Goal: Information Seeking & Learning: Learn about a topic

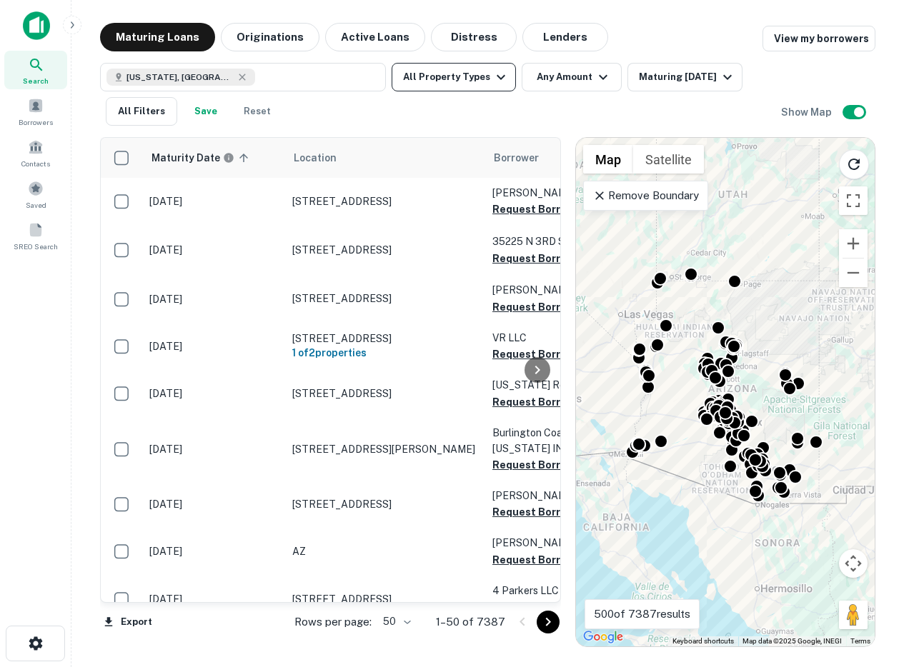
click at [412, 84] on button "All Property Types" at bounding box center [454, 77] width 124 height 29
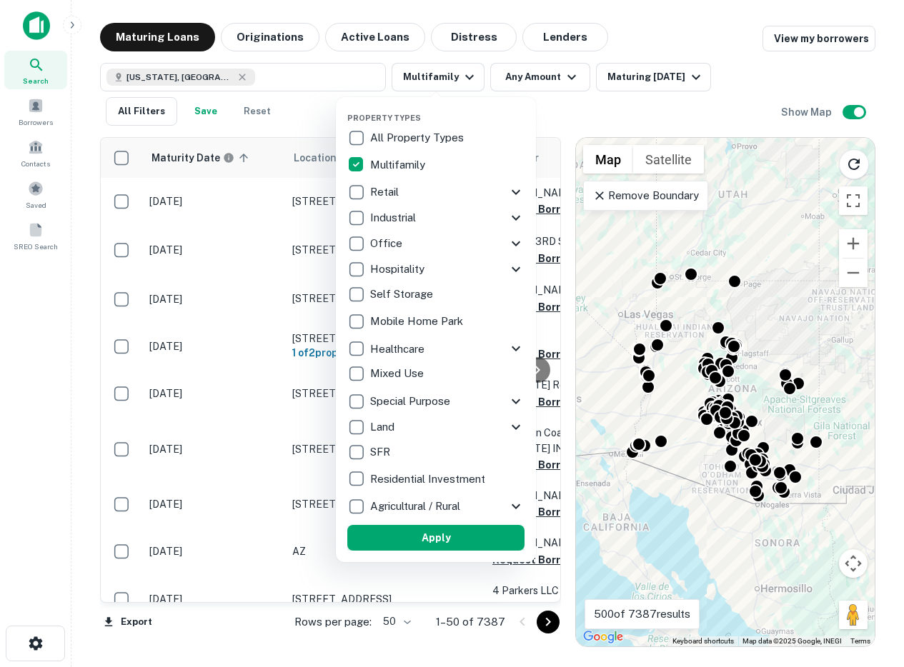
click at [379, 535] on button "Apply" at bounding box center [435, 538] width 177 height 26
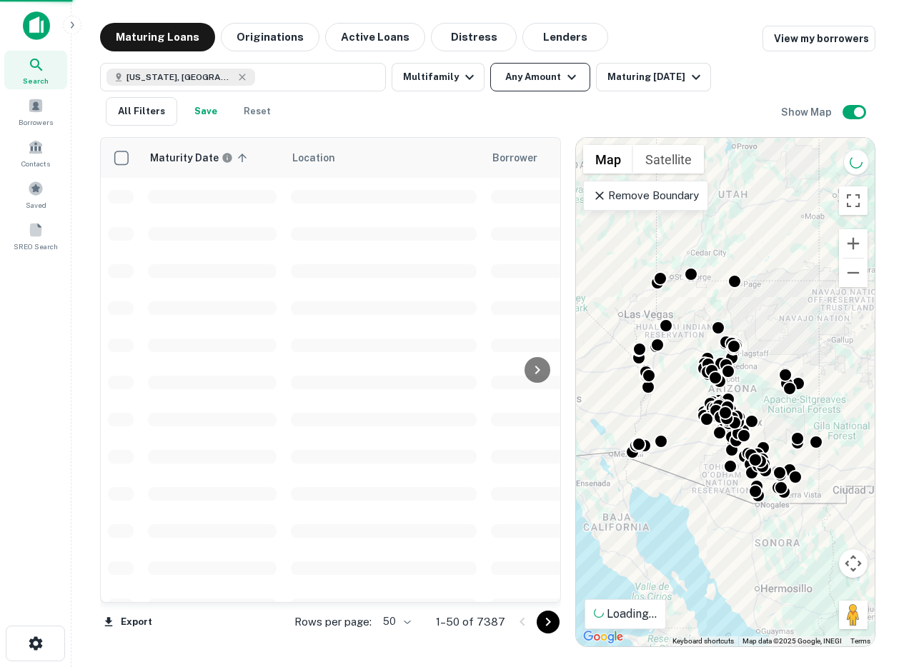
click at [530, 83] on button "Any Amount" at bounding box center [540, 77] width 100 height 29
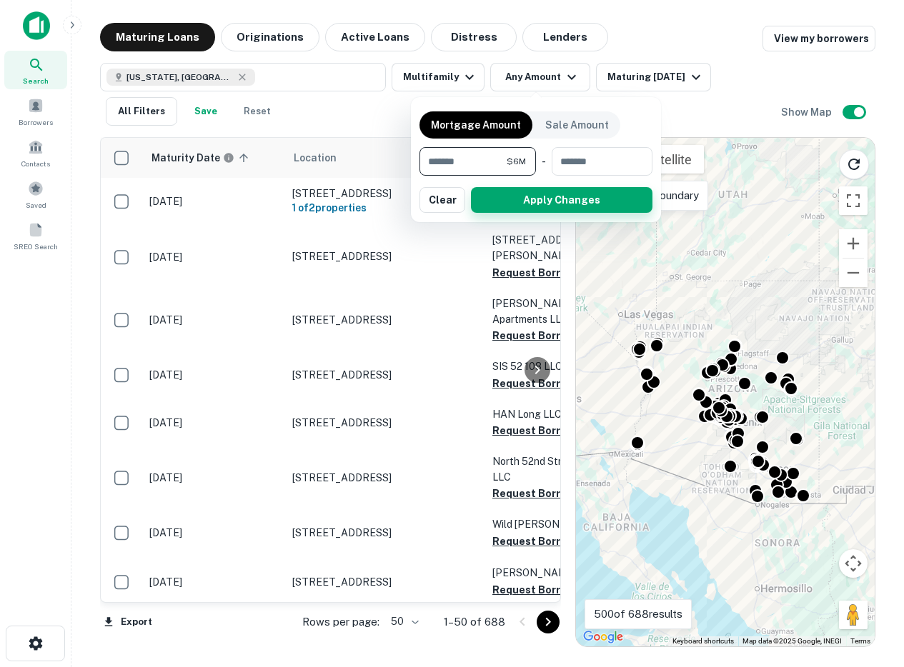
type input "*******"
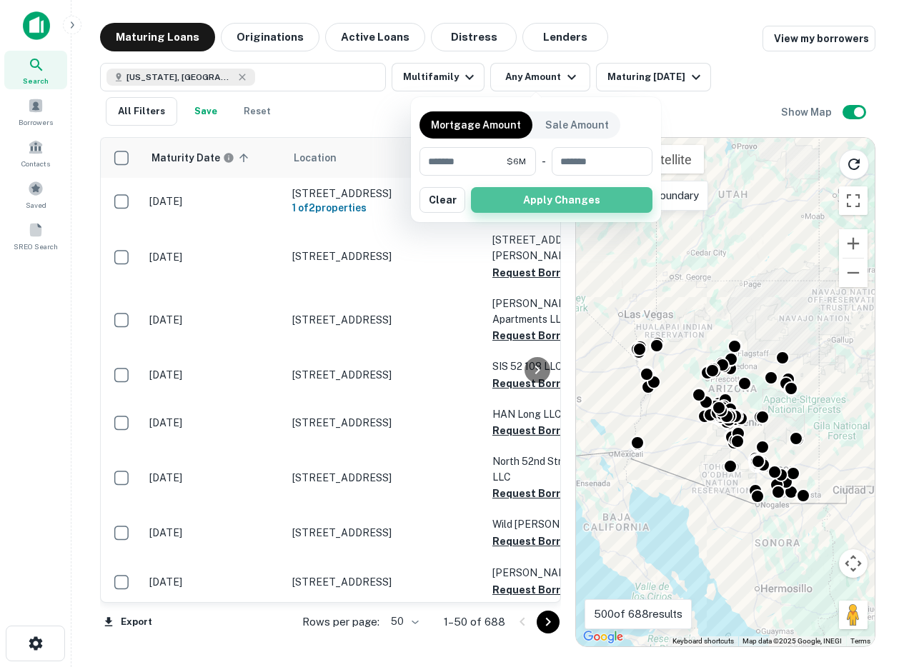
click at [552, 204] on button "Apply Changes" at bounding box center [562, 200] width 182 height 26
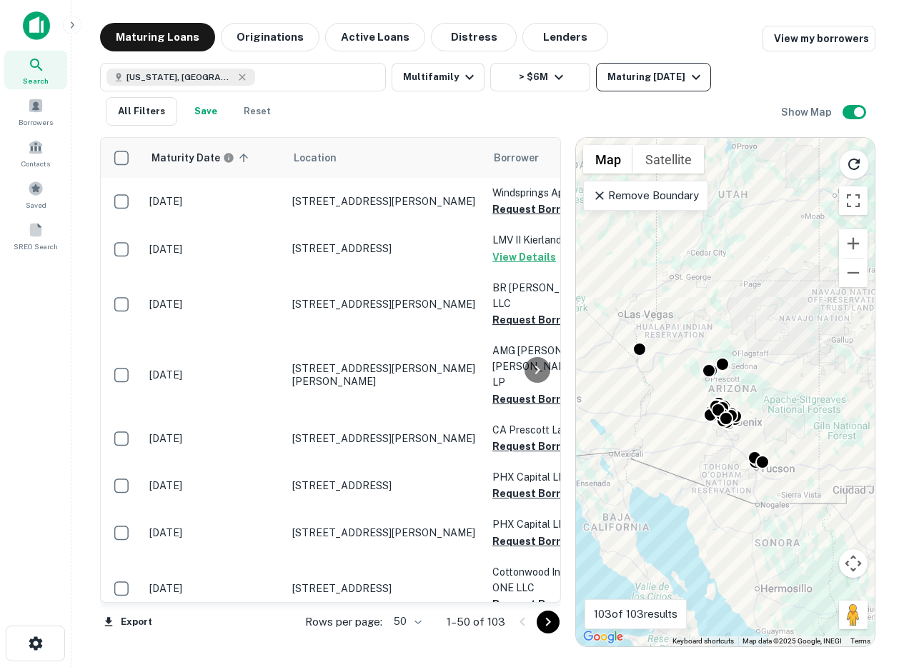
click at [686, 88] on button "Maturing [DATE]" at bounding box center [653, 77] width 115 height 29
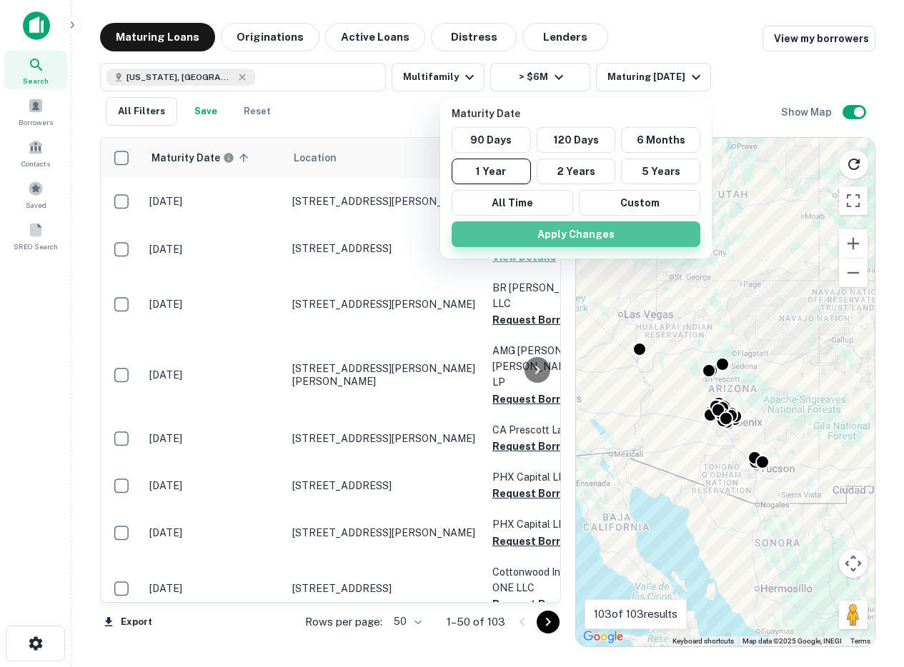
click at [622, 232] on button "Apply Changes" at bounding box center [576, 235] width 249 height 26
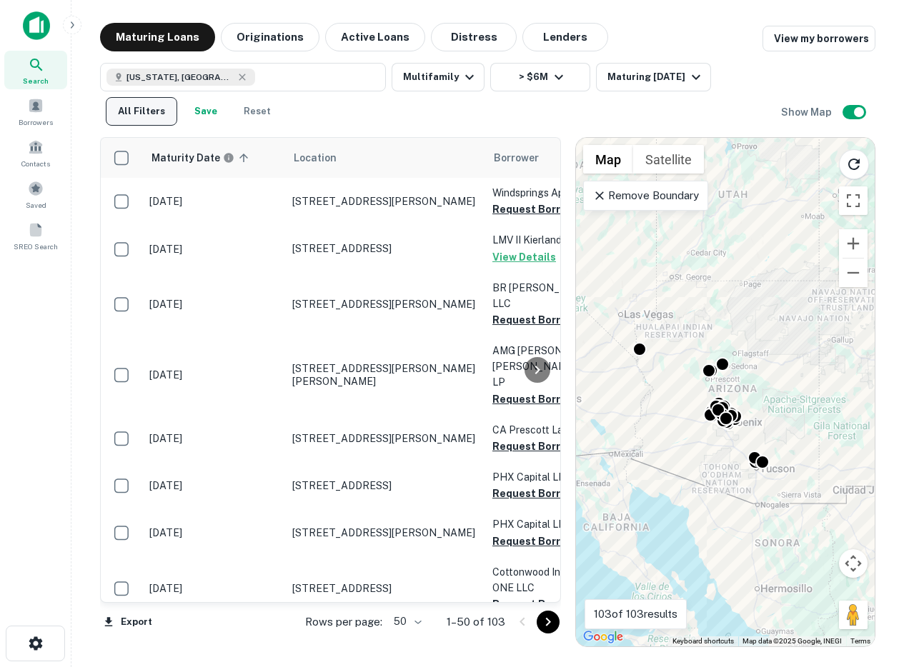
click at [129, 117] on button "All Filters" at bounding box center [141, 111] width 71 height 29
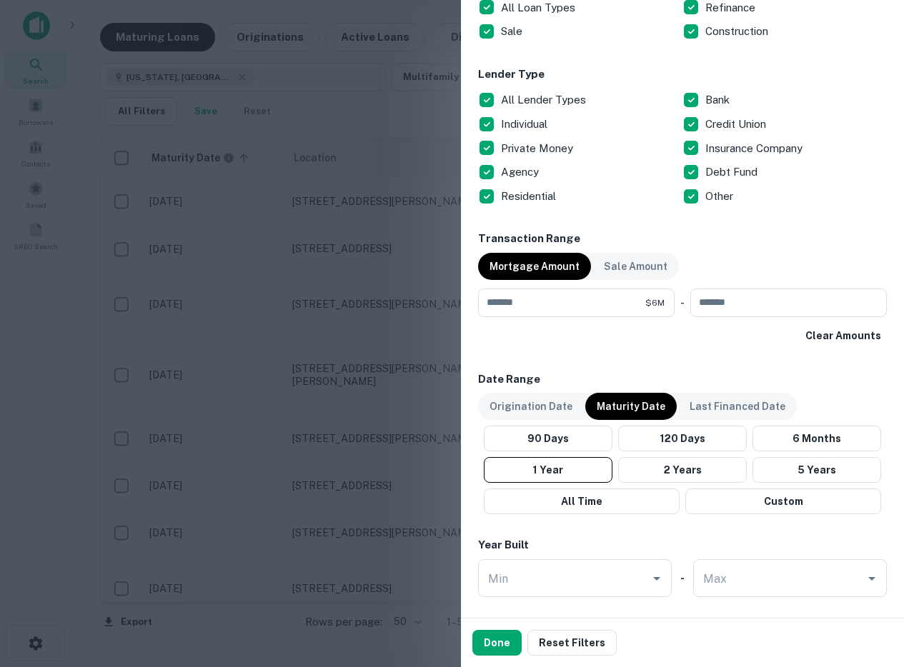
scroll to position [798, 0]
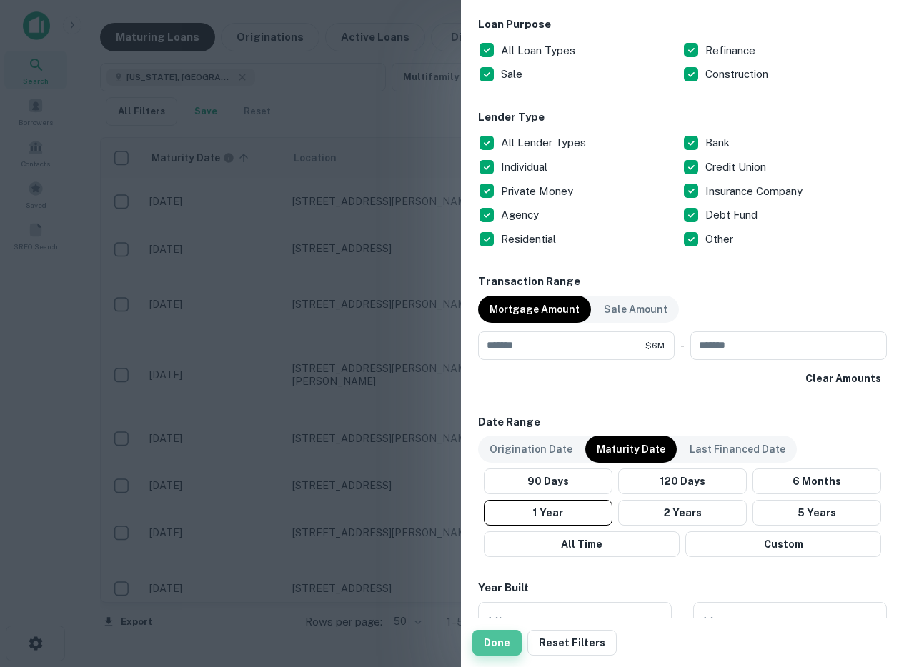
click at [487, 651] on button "Done" at bounding box center [496, 643] width 49 height 26
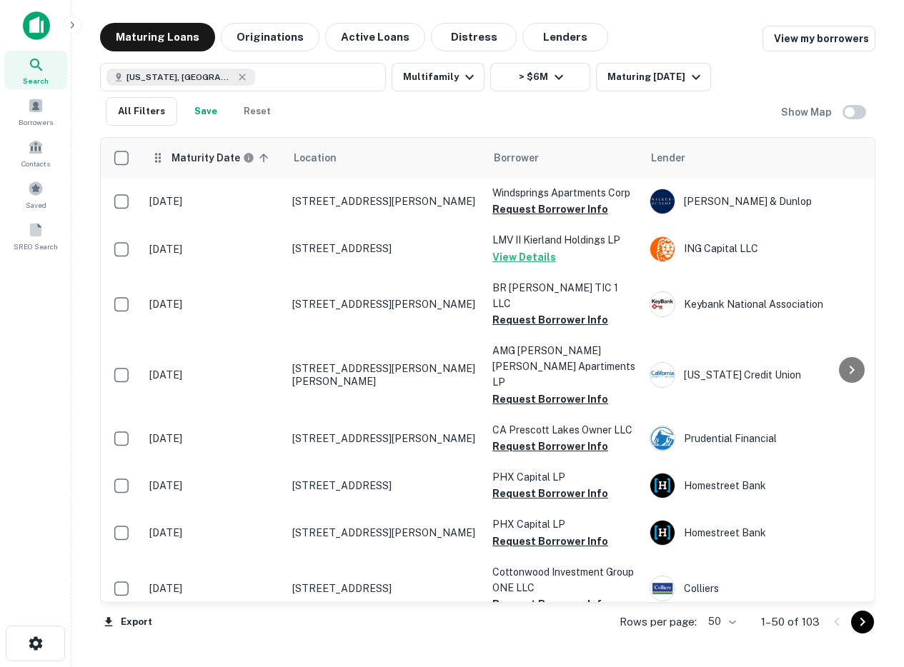
click at [197, 163] on h6 "Maturity Date" at bounding box center [206, 158] width 69 height 16
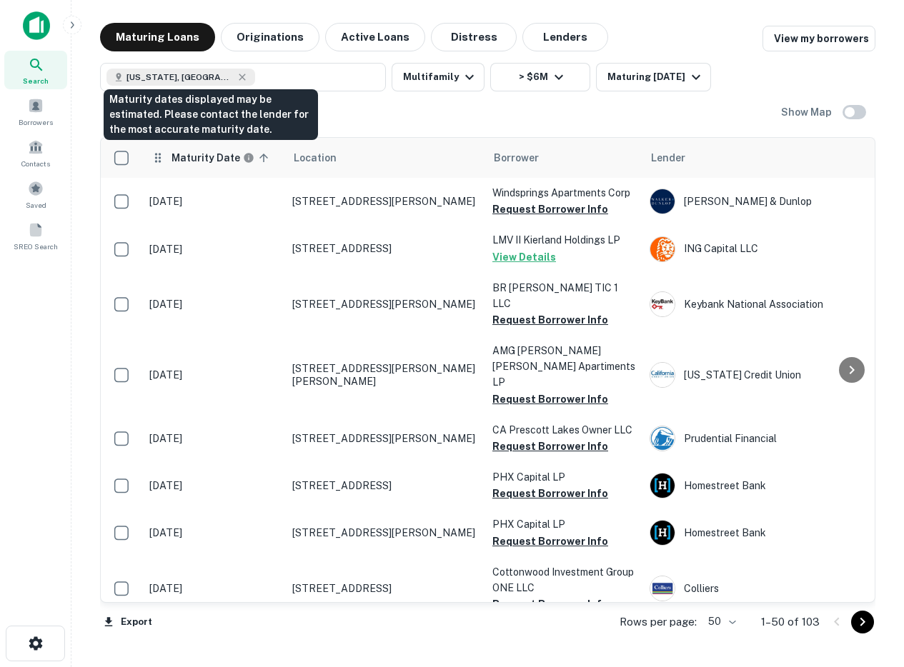
click at [198, 163] on h6 "Maturity Date" at bounding box center [206, 158] width 69 height 16
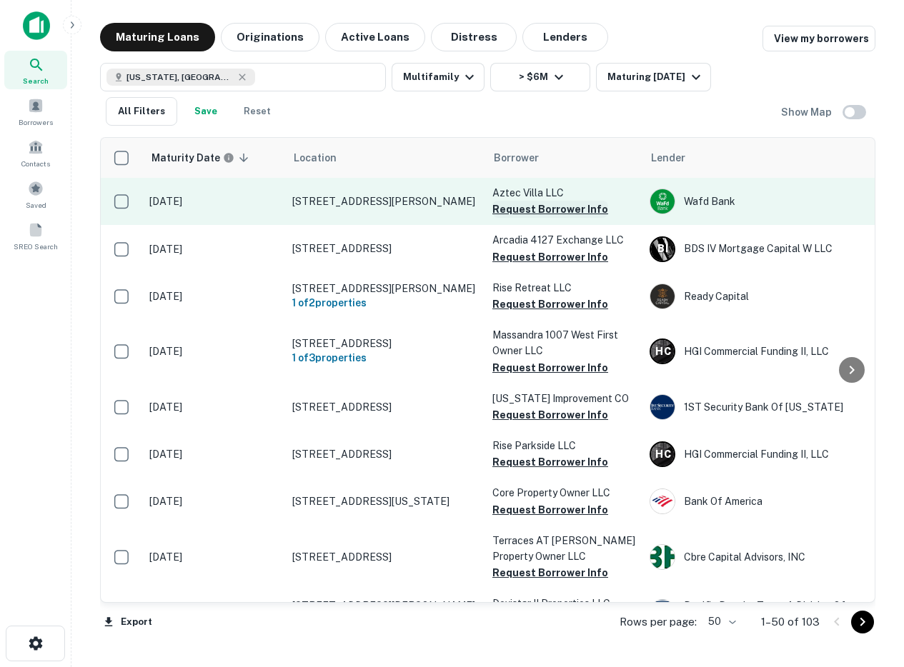
click at [522, 205] on button "Request Borrower Info" at bounding box center [550, 209] width 116 height 17
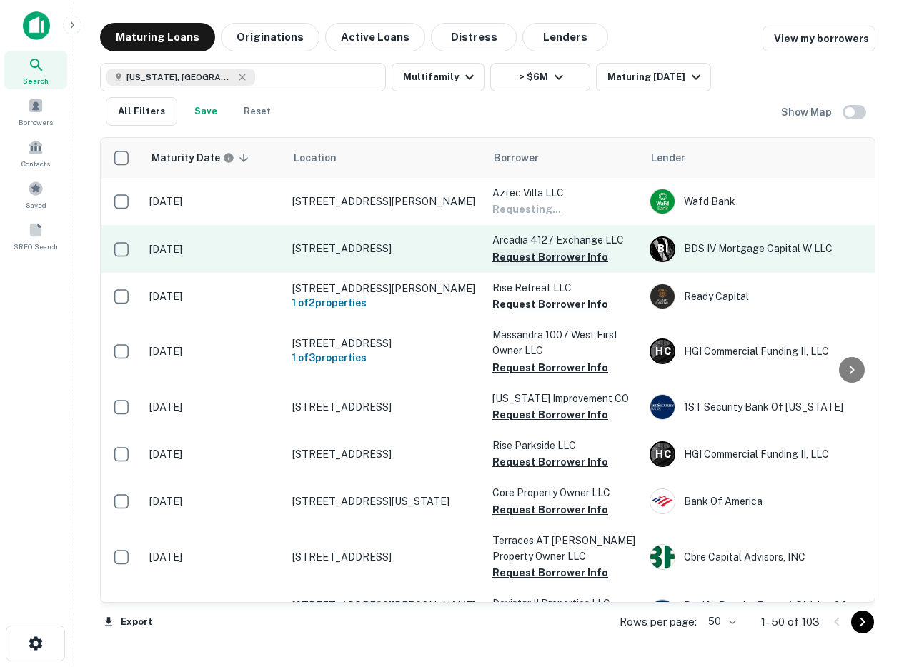
click at [525, 257] on button "Request Borrower Info" at bounding box center [550, 257] width 116 height 17
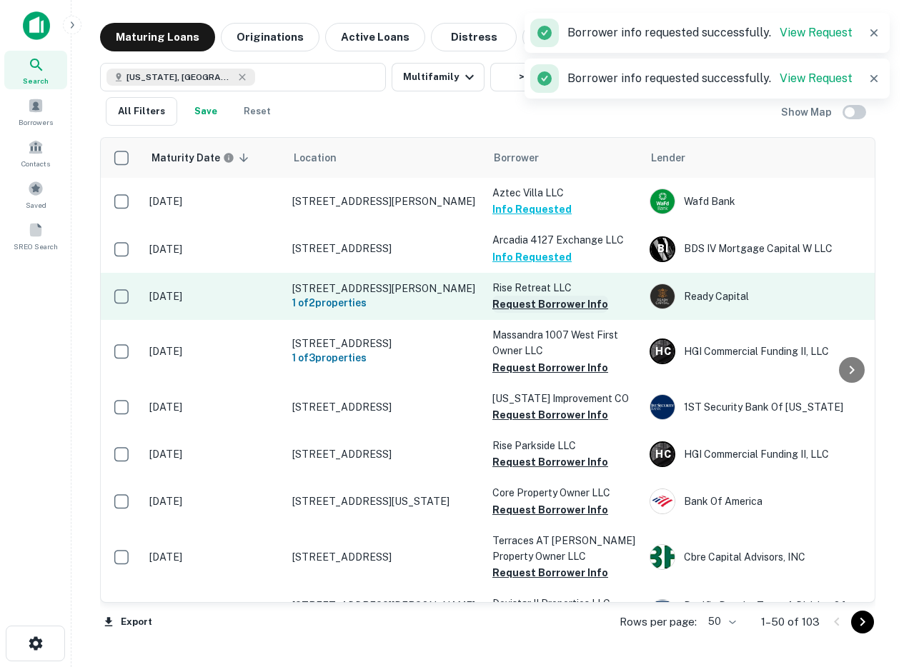
click at [509, 304] on button "Request Borrower Info" at bounding box center [550, 304] width 116 height 17
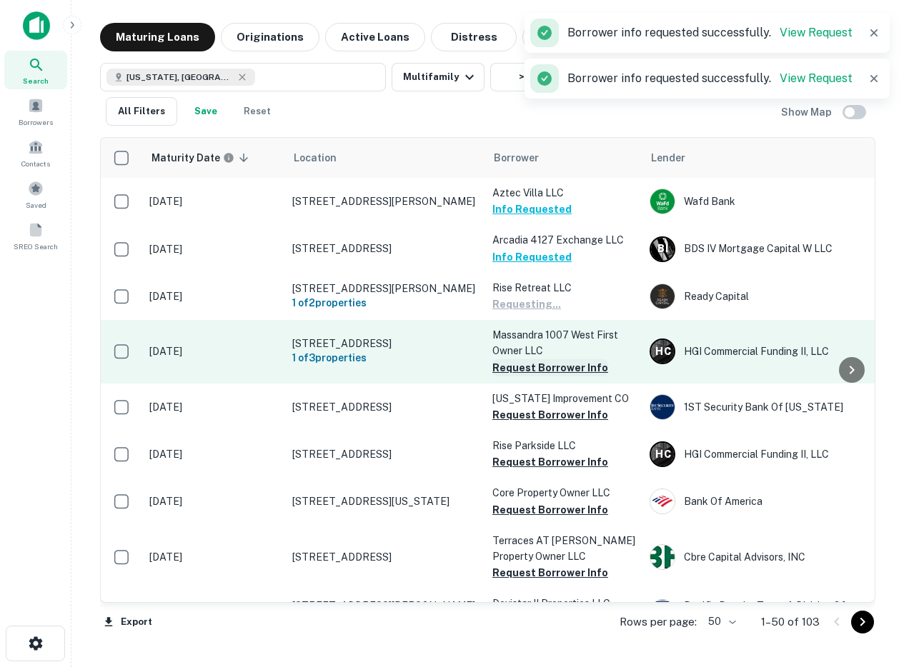
click at [507, 373] on button "Request Borrower Info" at bounding box center [550, 367] width 116 height 17
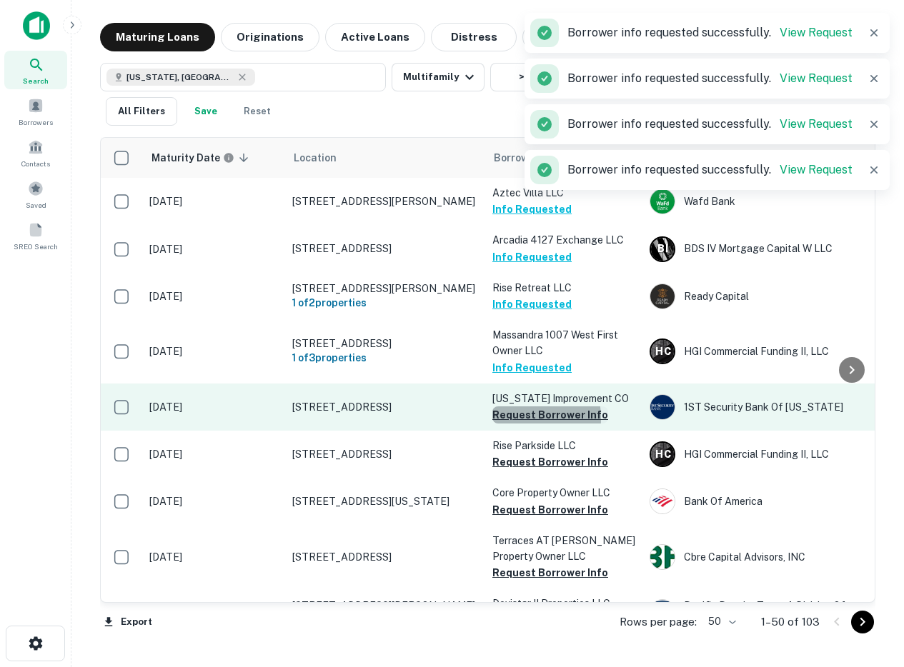
click at [507, 419] on button "Request Borrower Info" at bounding box center [550, 415] width 116 height 17
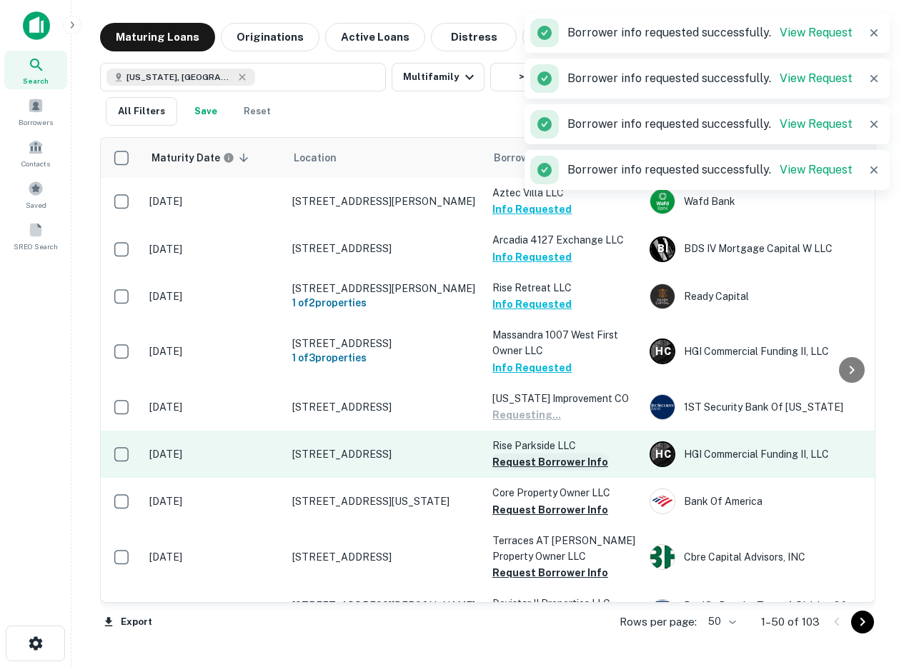
click at [507, 460] on button "Request Borrower Info" at bounding box center [550, 462] width 116 height 17
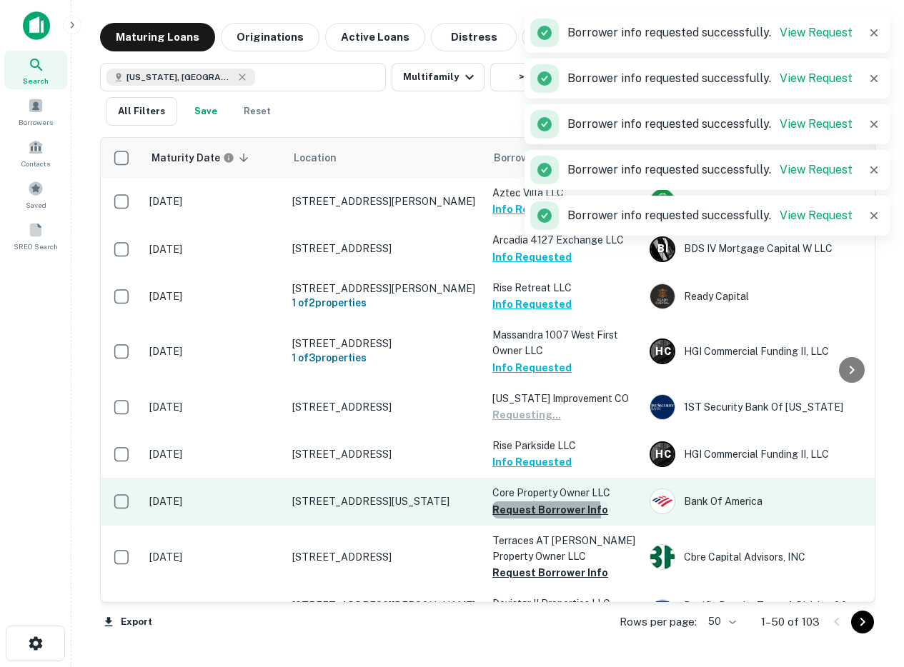
click at [508, 515] on button "Request Borrower Info" at bounding box center [550, 510] width 116 height 17
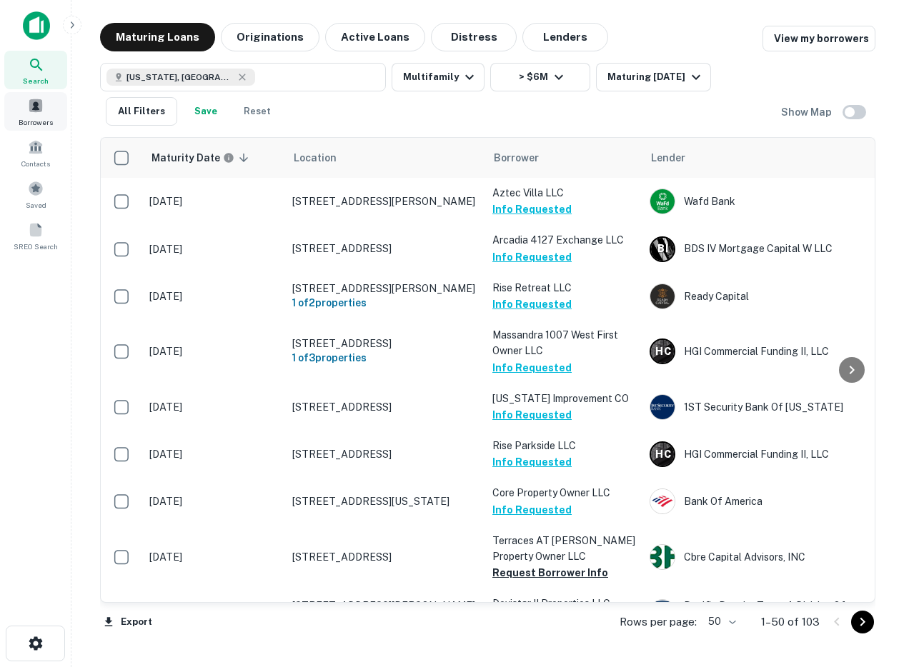
click at [43, 111] on span at bounding box center [36, 106] width 16 height 16
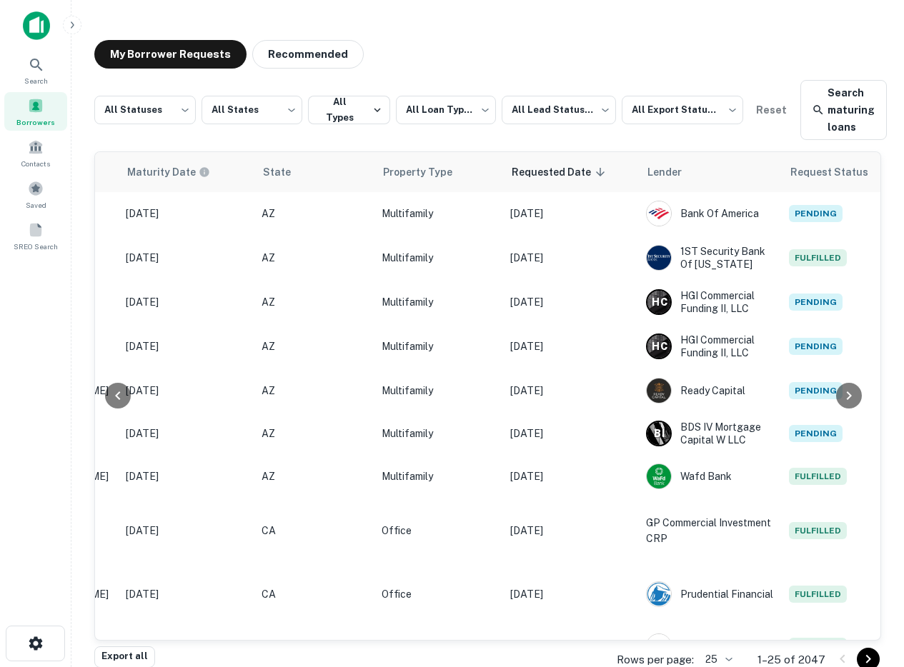
scroll to position [0, 895]
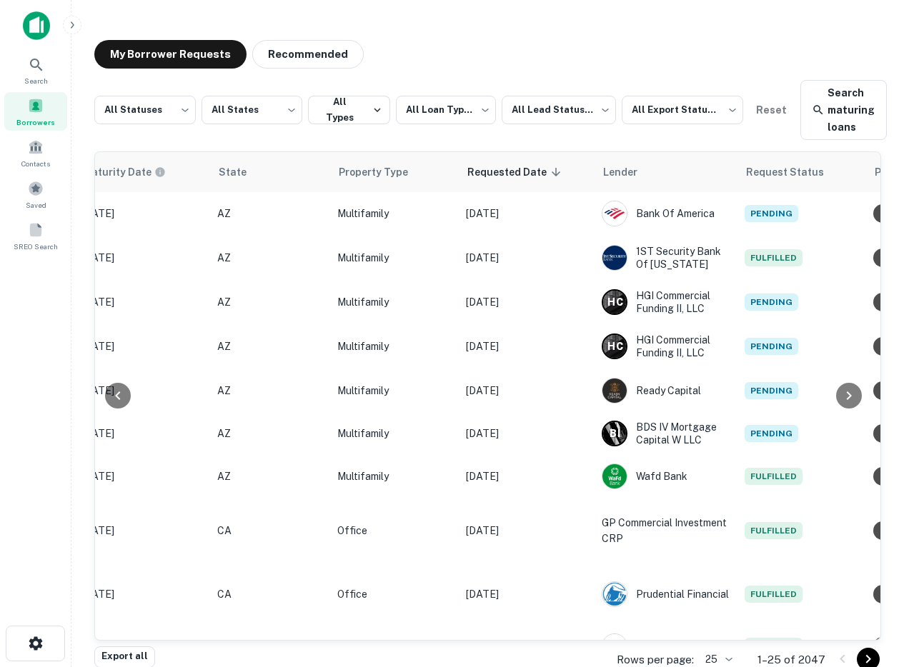
scroll to position [0, 895]
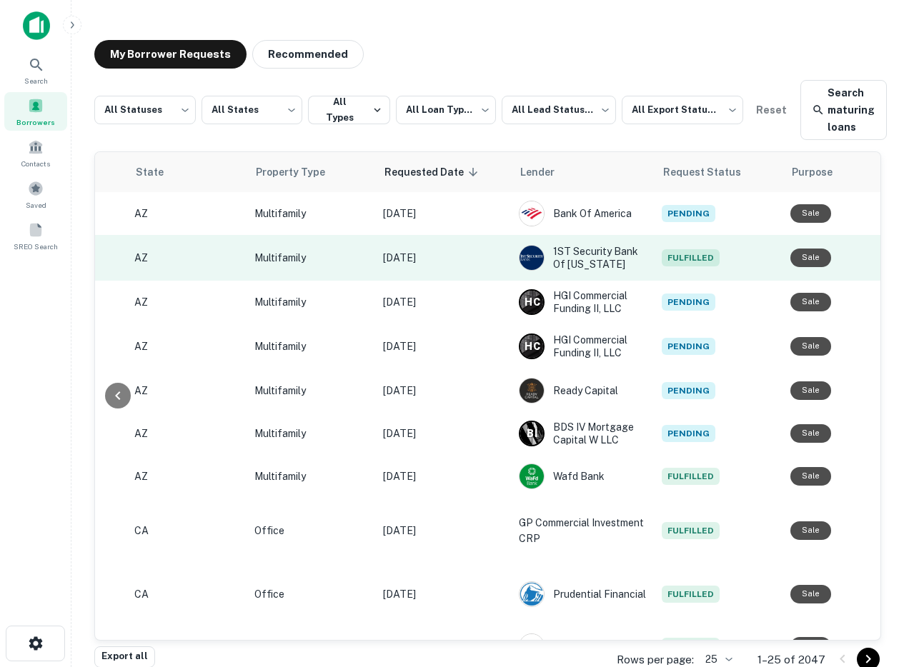
click at [404, 257] on p "[DATE]" at bounding box center [443, 258] width 121 height 16
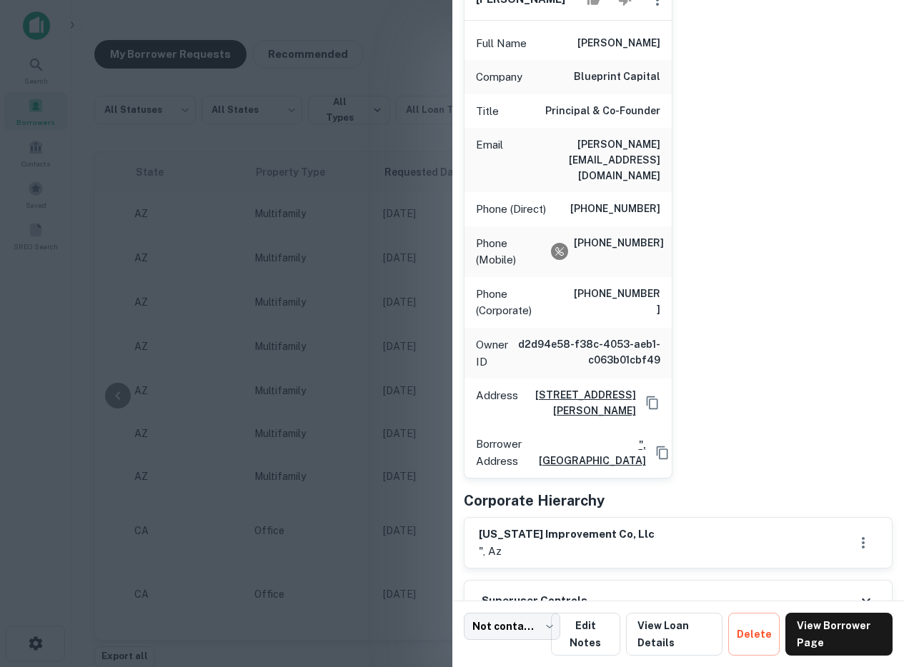
scroll to position [0, 0]
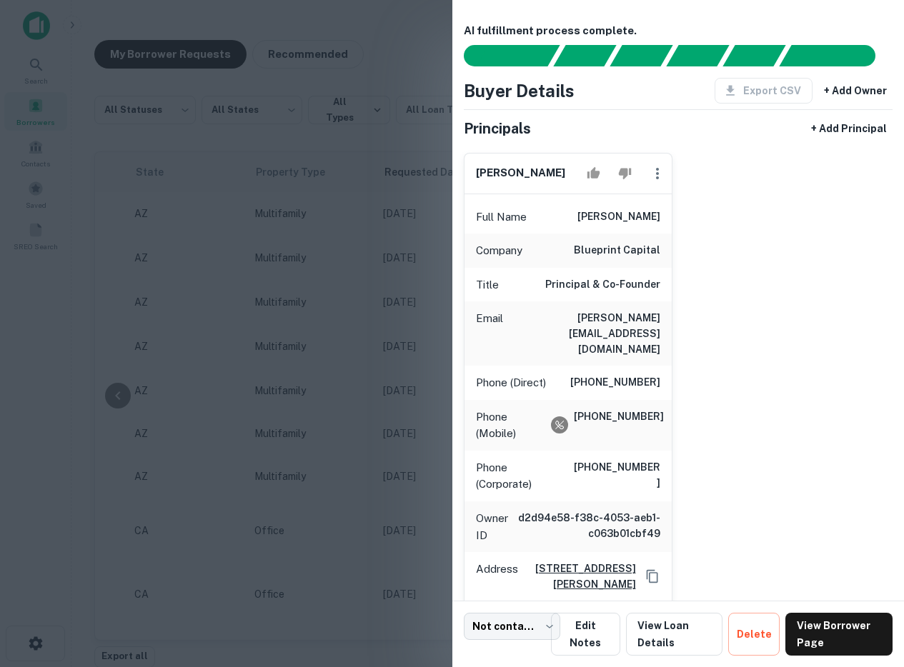
click at [386, 239] on div at bounding box center [452, 333] width 904 height 667
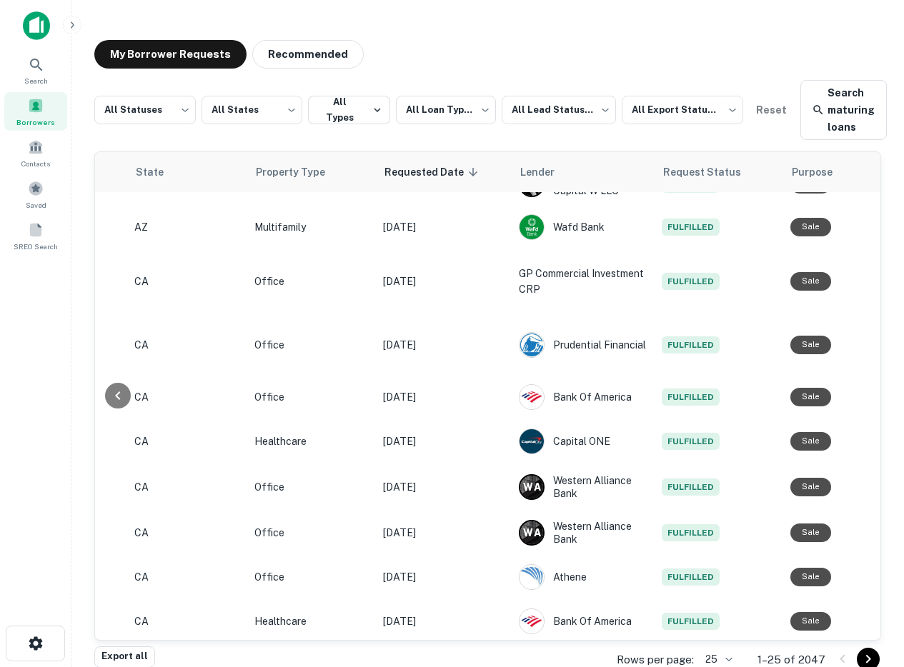
scroll to position [272, 895]
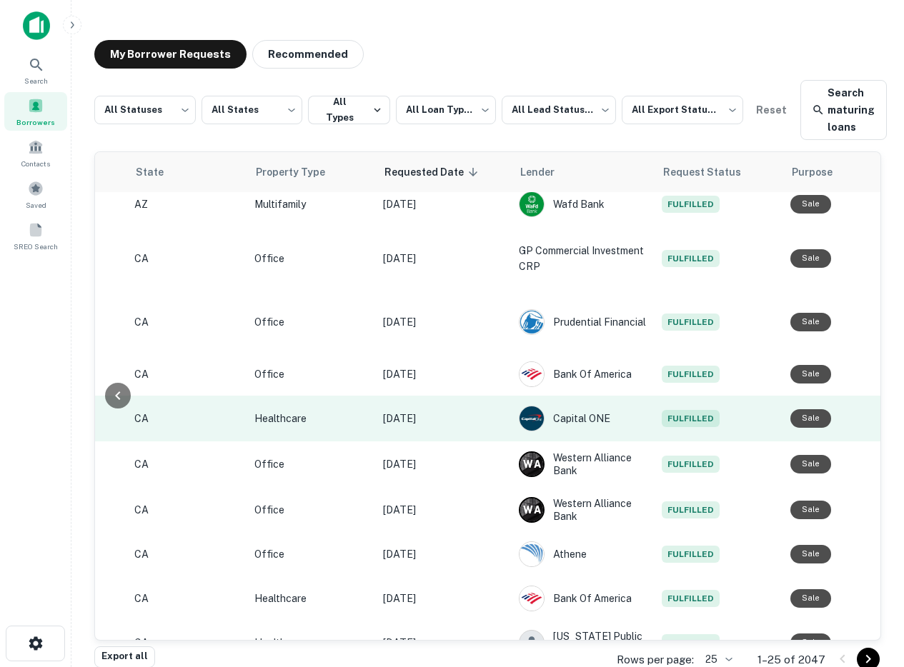
click at [426, 411] on p "Oct 14, 2025" at bounding box center [443, 419] width 121 height 16
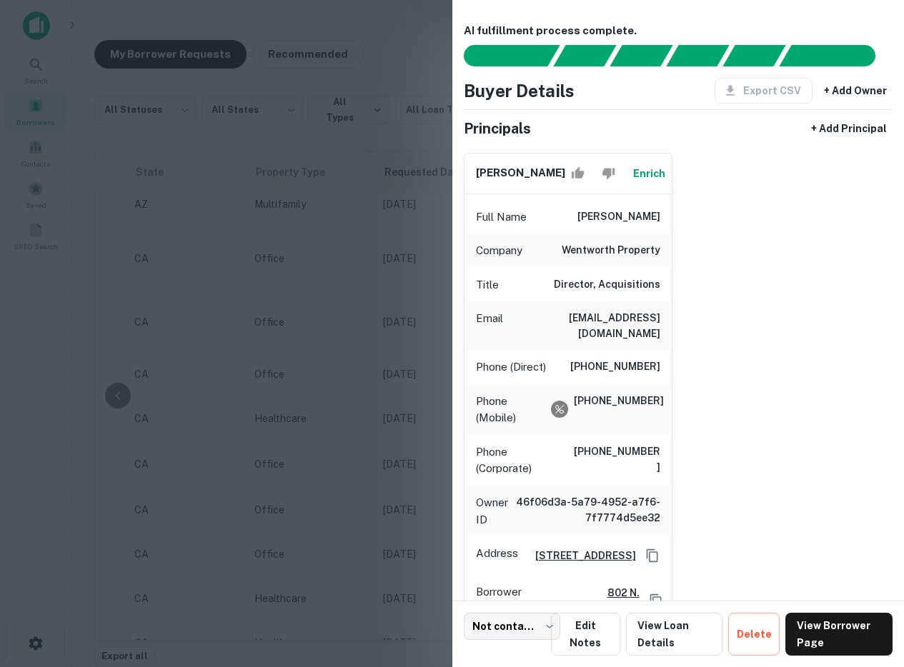
click at [236, 217] on div at bounding box center [452, 333] width 904 height 667
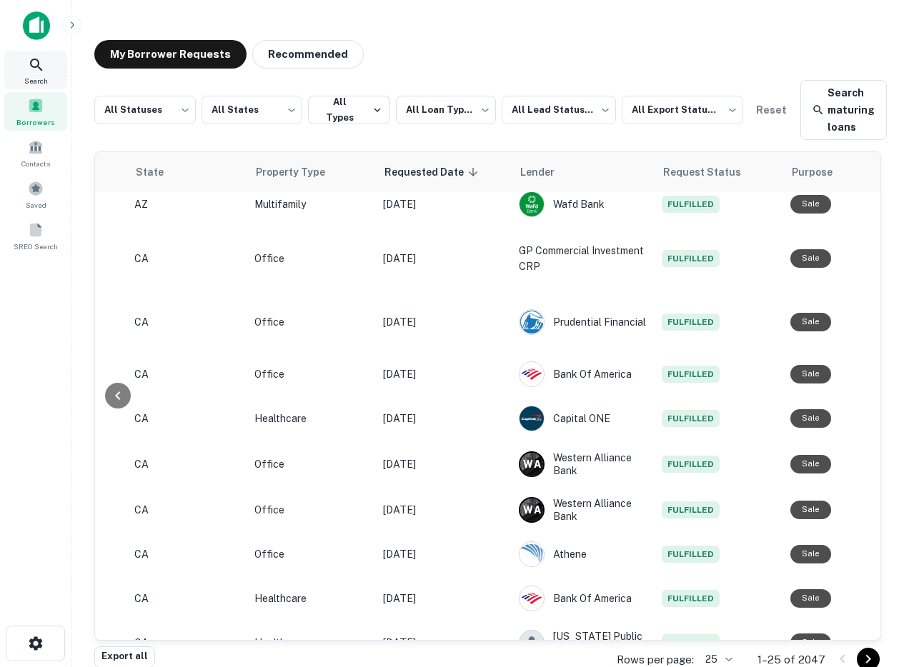
click at [33, 69] on icon at bounding box center [36, 64] width 17 height 17
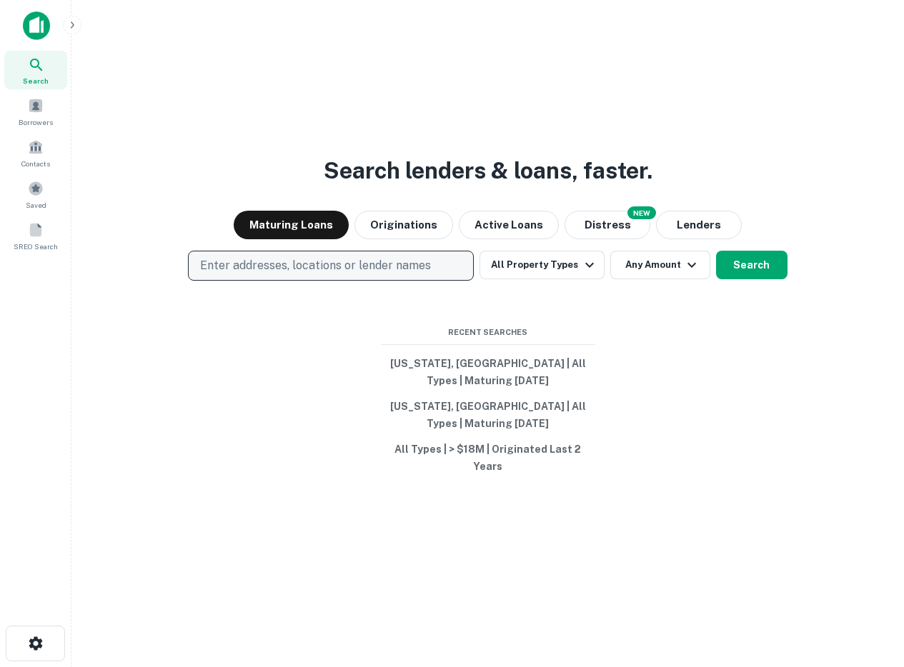
click at [224, 265] on p "Enter addresses, locations or lender names" at bounding box center [315, 265] width 231 height 17
type input "*******"
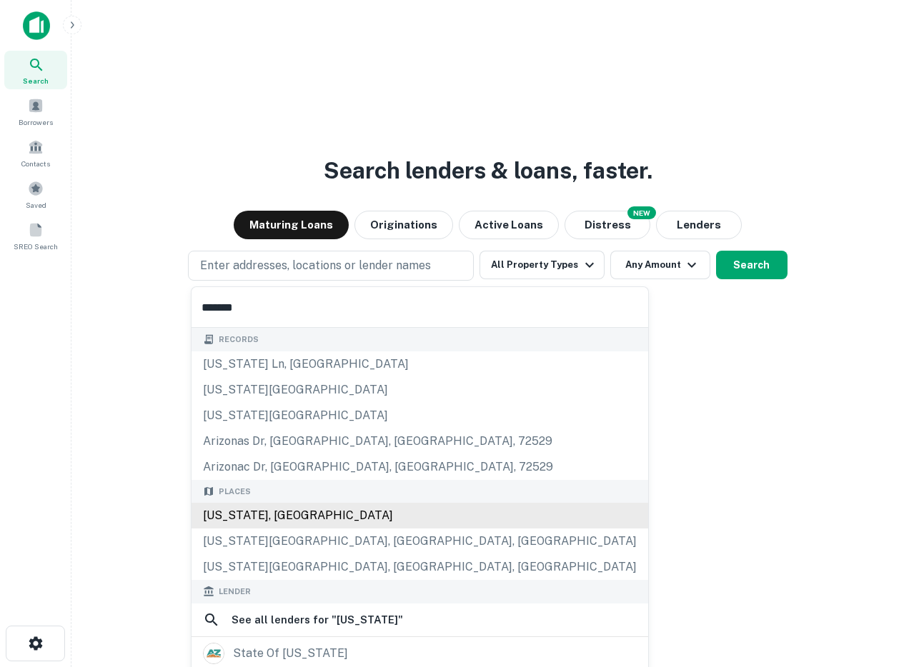
click at [235, 514] on div "[US_STATE], [GEOGRAPHIC_DATA]" at bounding box center [420, 516] width 457 height 26
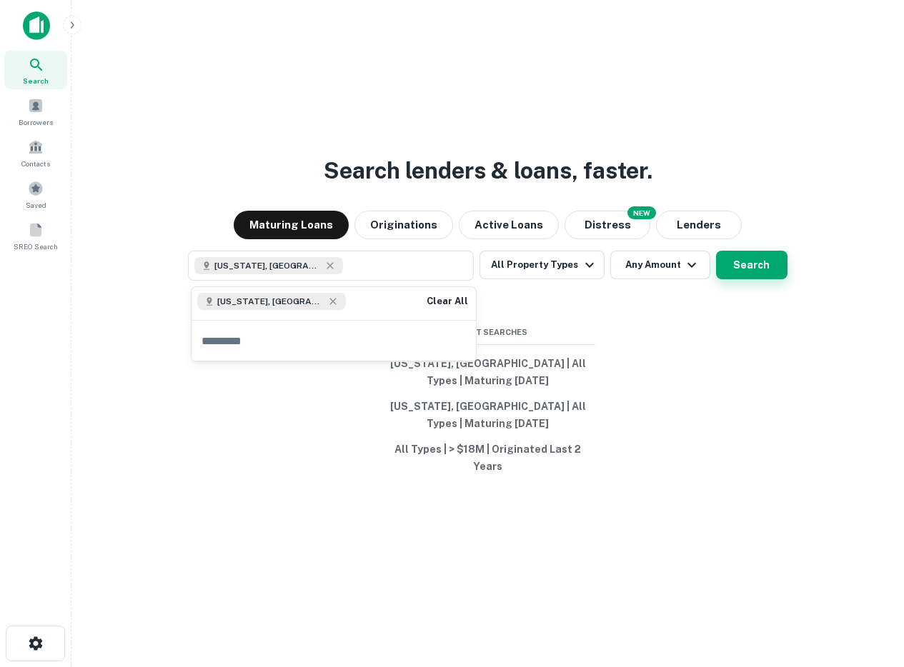
click at [736, 267] on button "Search" at bounding box center [751, 265] width 71 height 29
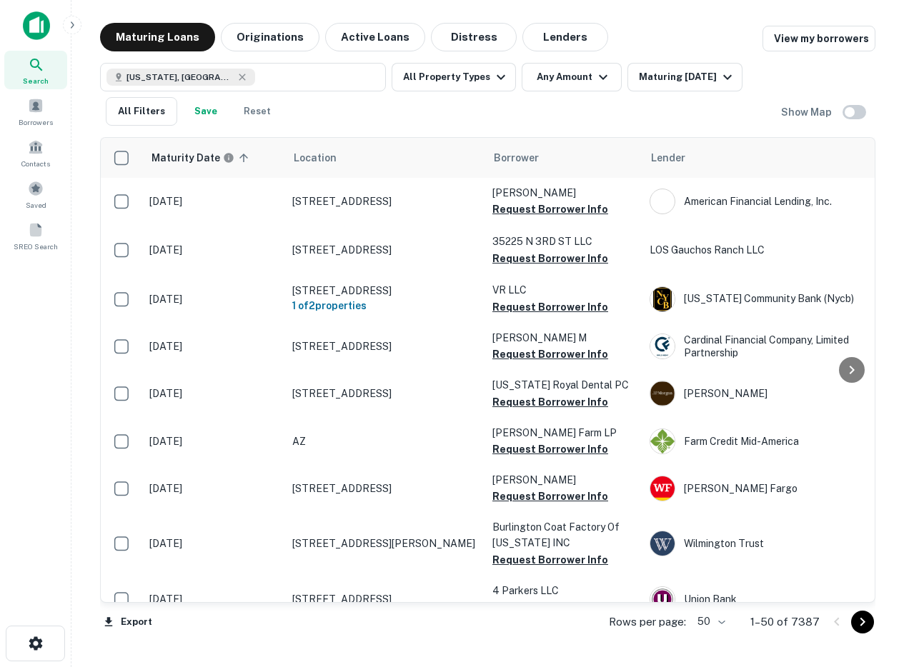
scroll to position [272, 0]
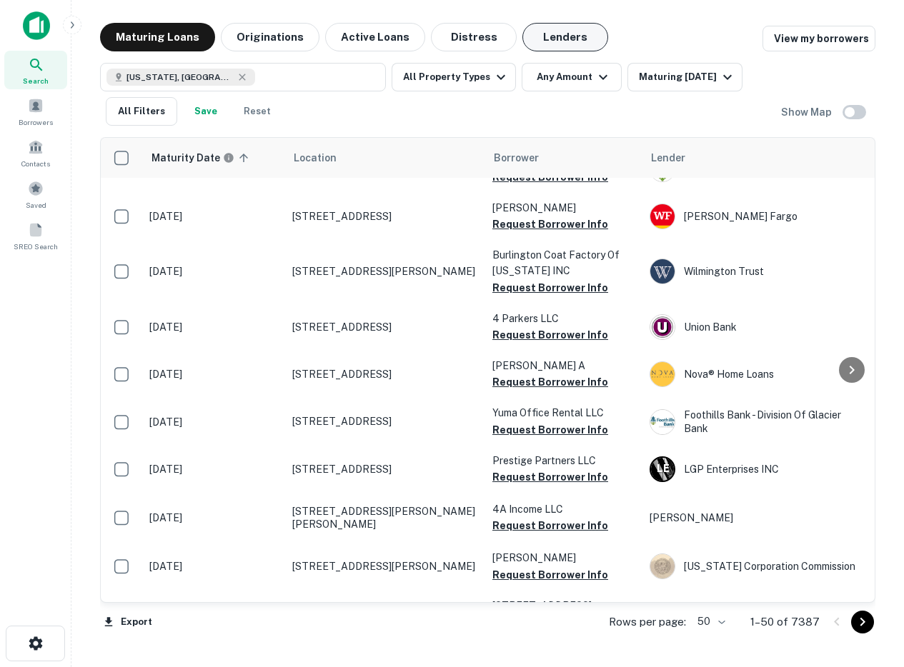
click at [571, 30] on button "Lenders" at bounding box center [565, 37] width 86 height 29
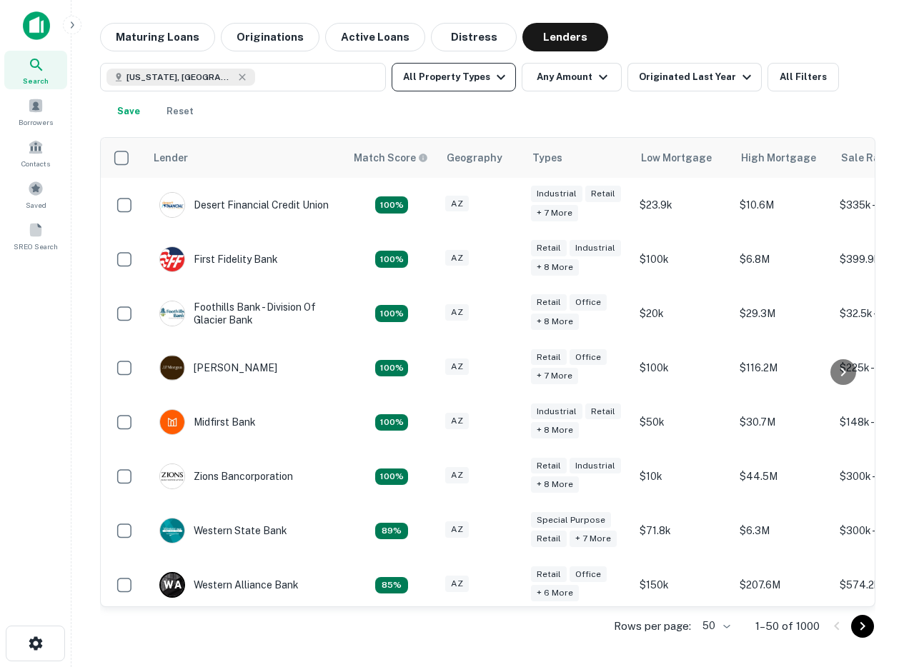
click at [457, 75] on button "All Property Types" at bounding box center [454, 77] width 124 height 29
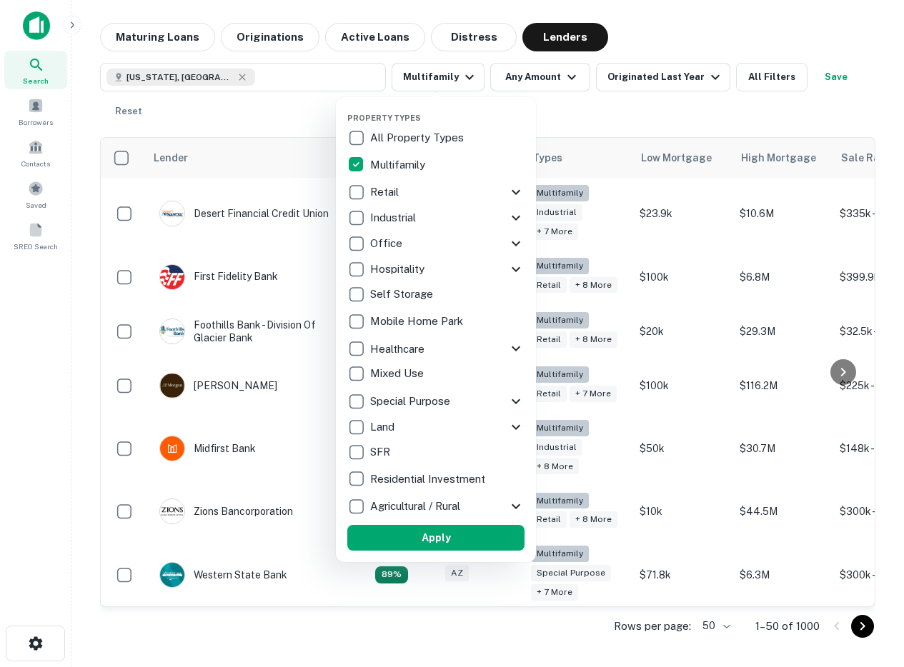
click at [389, 531] on button "Apply" at bounding box center [435, 538] width 177 height 26
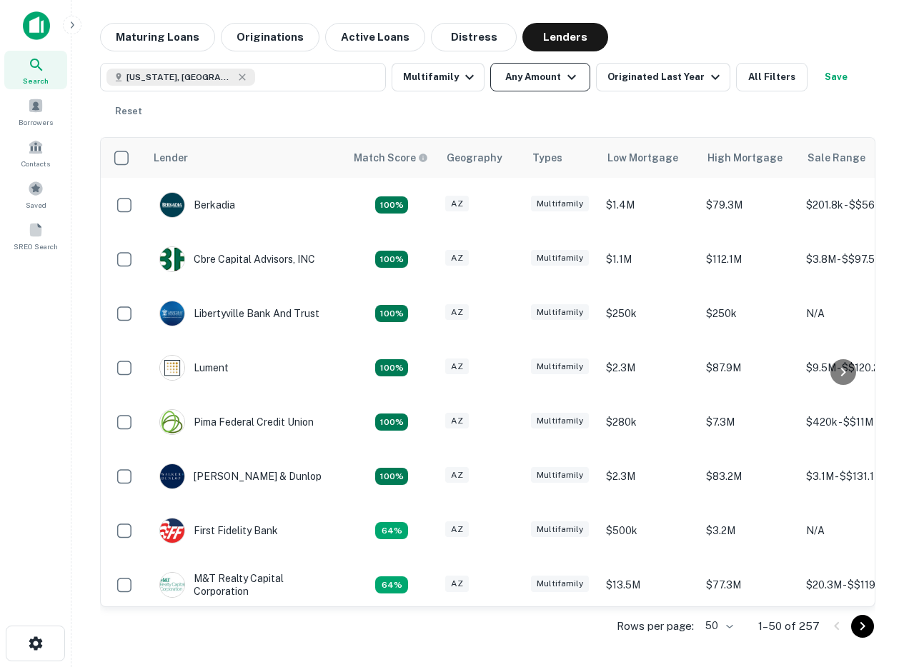
click at [523, 80] on button "Any Amount" at bounding box center [540, 77] width 100 height 29
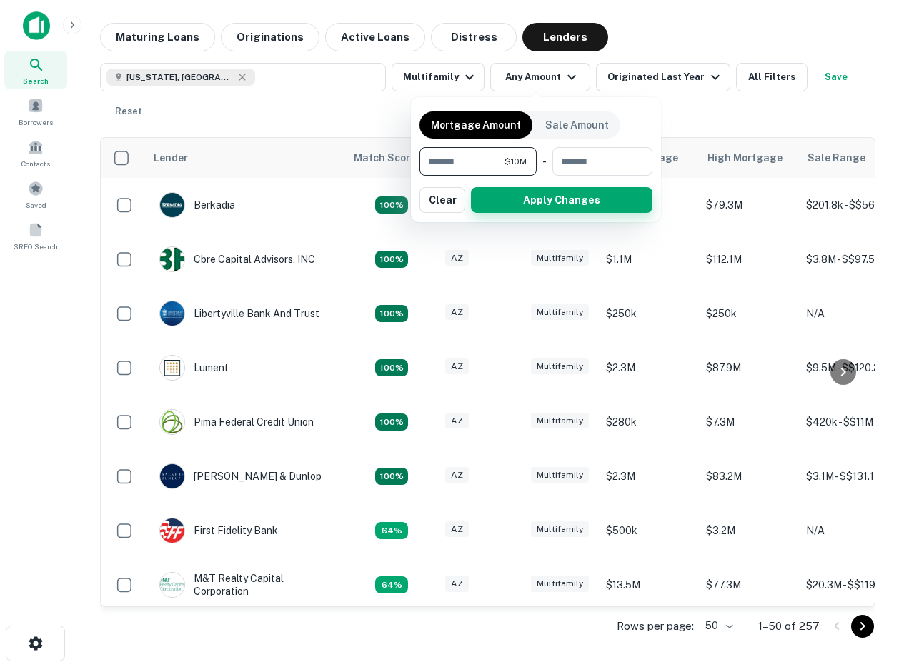
type input "********"
click at [517, 205] on button "Apply Changes" at bounding box center [562, 200] width 182 height 26
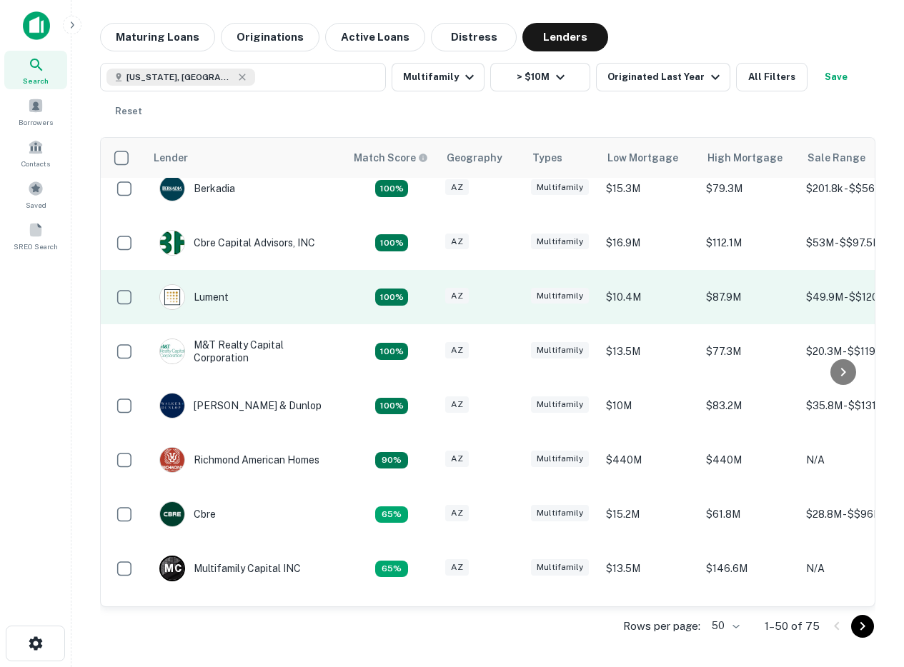
scroll to position [18, 0]
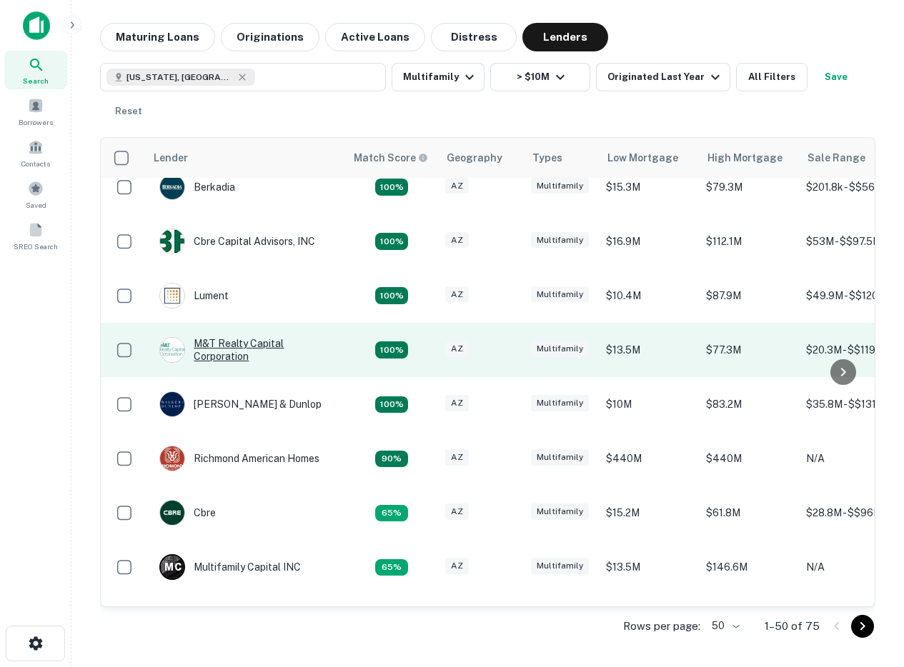
click at [317, 352] on div "M&T Realty Capital Corporation" at bounding box center [245, 350] width 172 height 26
